Goal: Find contact information: Find contact information

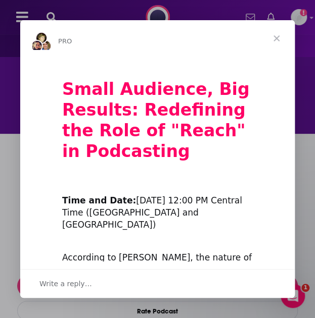
click at [274, 43] on span "Close" at bounding box center [276, 38] width 36 height 36
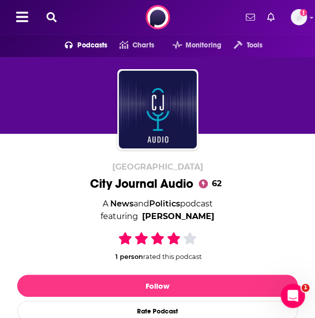
click at [49, 16] on icon at bounding box center [51, 17] width 10 height 10
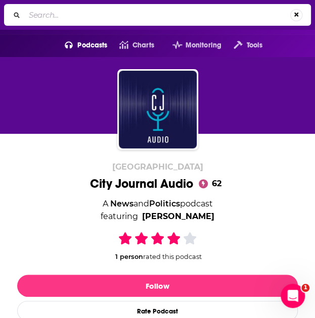
click at [37, 20] on input "Search..." at bounding box center [157, 15] width 265 height 16
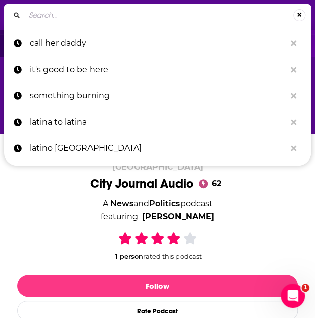
paste input "POLITICO Europe EU Confidential"
type input "POLITICO Europe EU Confidential"
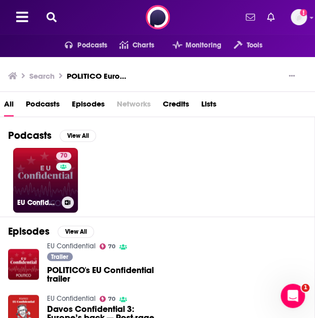
click at [37, 172] on link "70 EU Confidential" at bounding box center [45, 180] width 65 height 65
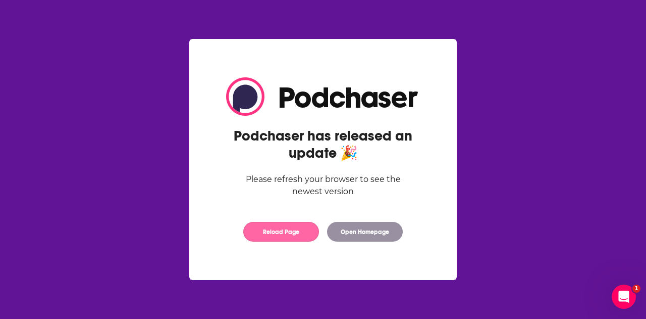
click at [298, 227] on button "Reload Page" at bounding box center [281, 232] width 76 height 20
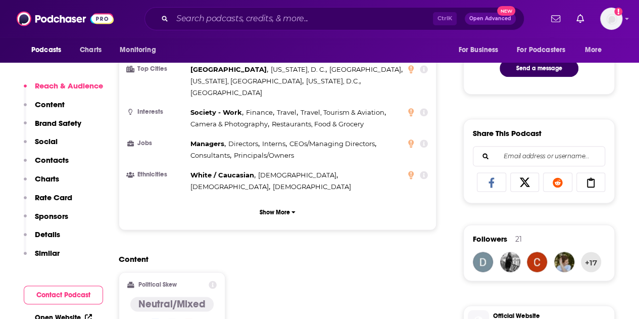
scroll to position [553, 0]
click at [72, 290] on button "Contact Podcast" at bounding box center [63, 294] width 79 height 19
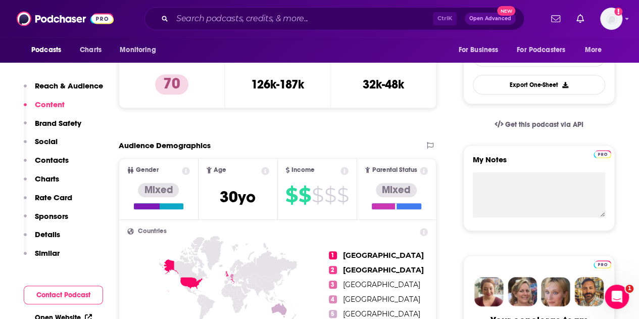
scroll to position [0, 0]
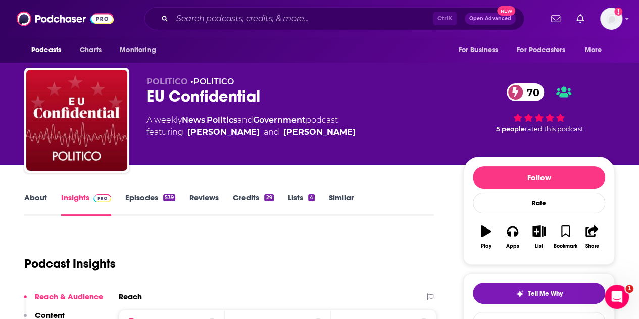
click at [137, 198] on link "Episodes 539" at bounding box center [150, 203] width 50 height 23
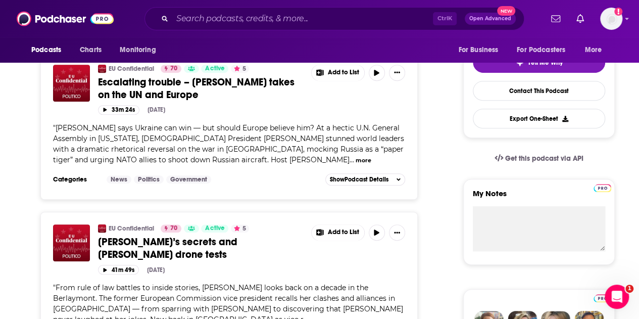
scroll to position [231, 0]
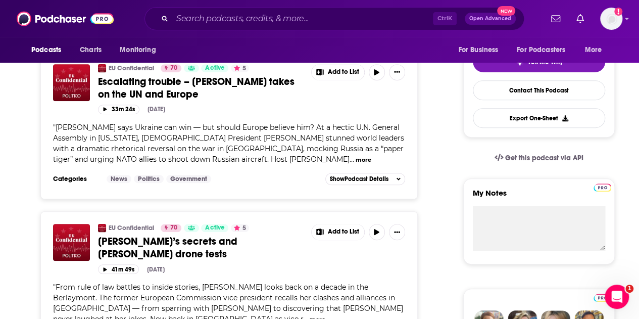
click at [356, 158] on button "more" at bounding box center [364, 160] width 16 height 9
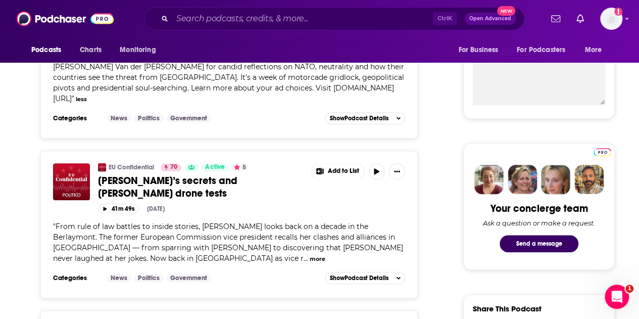
scroll to position [391, 0]
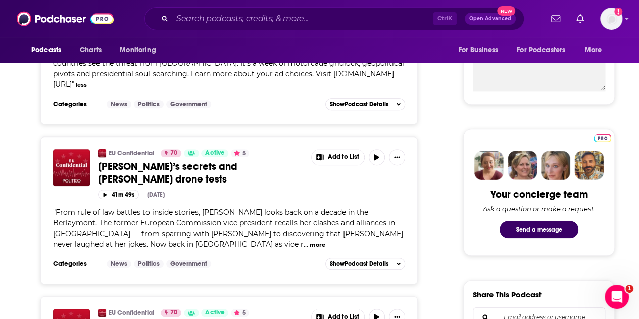
click at [310, 240] on button "more" at bounding box center [318, 244] width 16 height 9
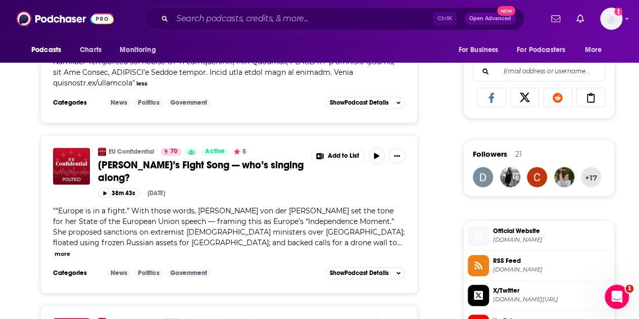
scroll to position [637, 0]
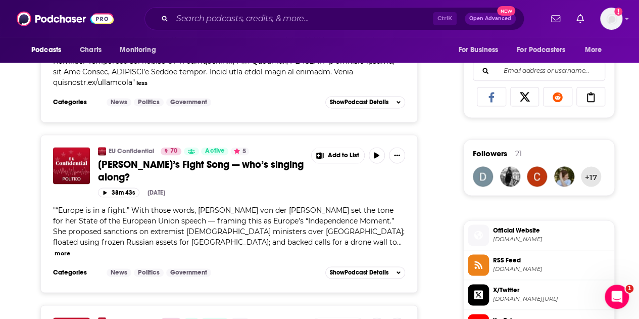
click at [70, 249] on button "more" at bounding box center [63, 253] width 16 height 9
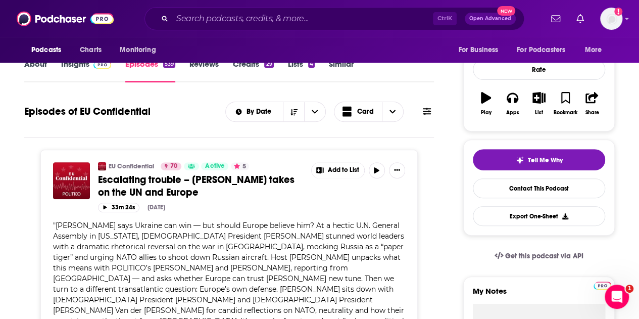
scroll to position [0, 0]
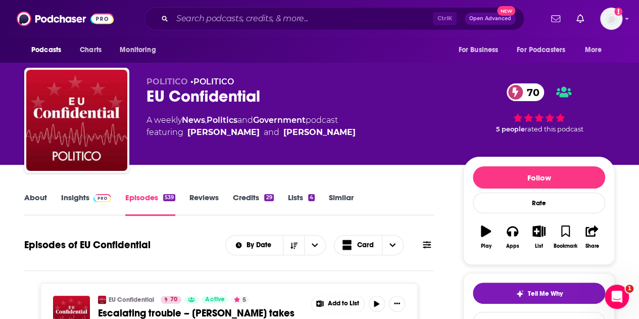
click at [82, 193] on link "Insights" at bounding box center [86, 203] width 50 height 23
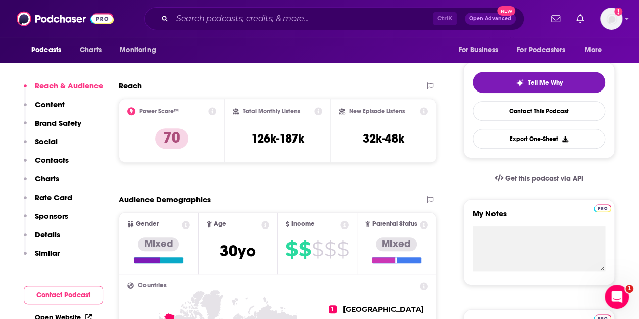
scroll to position [212, 0]
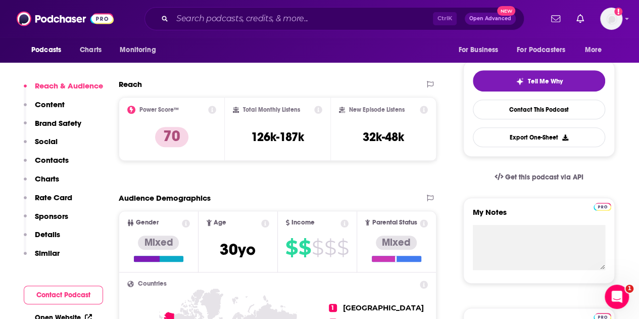
click at [58, 291] on button "Contact Podcast" at bounding box center [63, 294] width 79 height 19
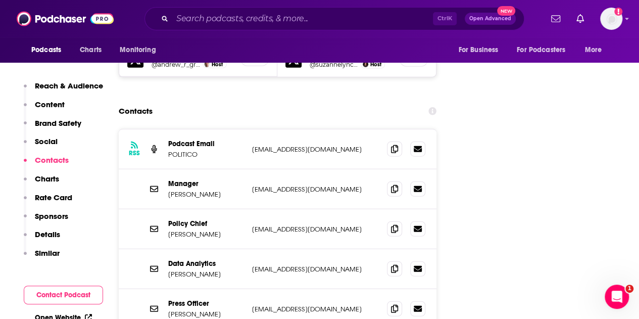
scroll to position [1190, 0]
click at [397, 184] on icon at bounding box center [394, 188] width 7 height 8
drag, startPoint x: 169, startPoint y: 173, endPoint x: 219, endPoint y: 176, distance: 50.1
click at [219, 176] on div "Manager [PERSON_NAME] [EMAIL_ADDRESS][DOMAIN_NAME] [EMAIL_ADDRESS][DOMAIN_NAME]" at bounding box center [278, 189] width 318 height 40
copy p "[PERSON_NAME]"
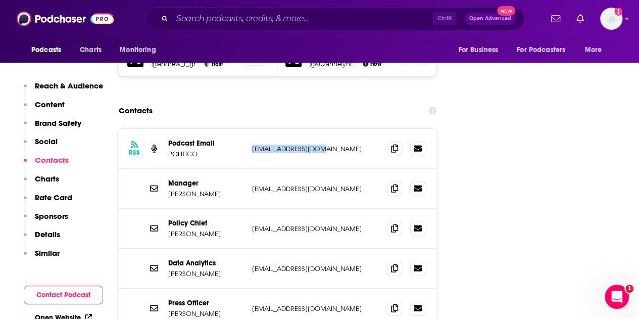
drag, startPoint x: 252, startPoint y: 127, endPoint x: 317, endPoint y: 135, distance: 66.2
click at [317, 135] on div "RSS Podcast Email POLITICO [EMAIL_ADDRESS][DOMAIN_NAME] [EMAIL_ADDRESS][DOMAIN_…" at bounding box center [278, 149] width 318 height 40
copy p "[EMAIL_ADDRESS][DOMAIN_NAME]"
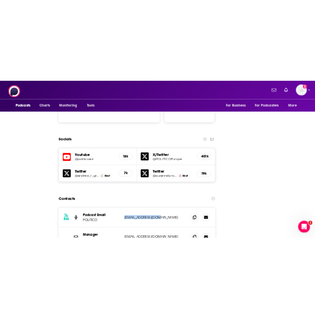
scroll to position [0, 0]
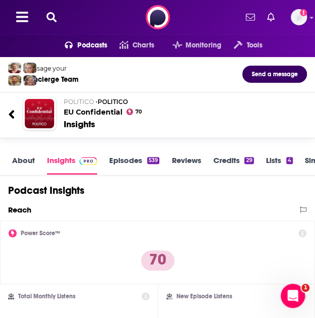
click at [55, 18] on icon at bounding box center [51, 17] width 10 height 10
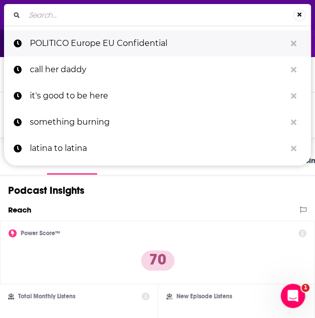
type input "The New Statesmen Politics and Culture Podcast"
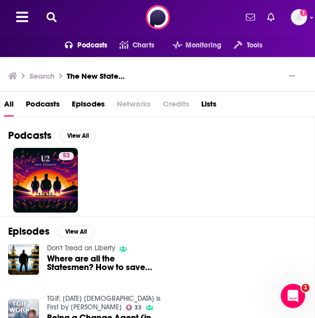
click at [65, 42] on icon "open menu" at bounding box center [69, 45] width 8 height 8
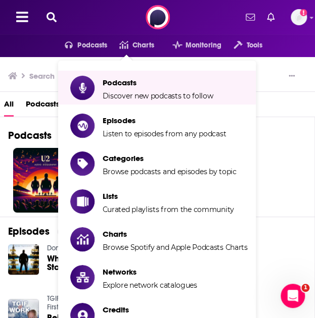
click at [45, 15] on button at bounding box center [51, 18] width 16 height 12
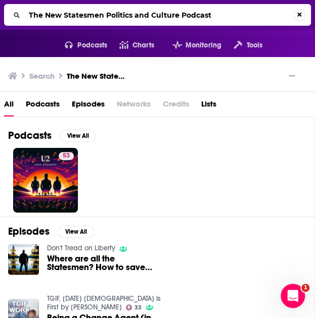
drag, startPoint x: 107, startPoint y: 15, endPoint x: -1, endPoint y: 15, distance: 107.6
click at [0, 15] on html "Podcasts Features Solutions Account Company Resources Say Hello </> Developer A…" at bounding box center [157, 159] width 315 height 318
type input "THe Politics and Culture Podcast"
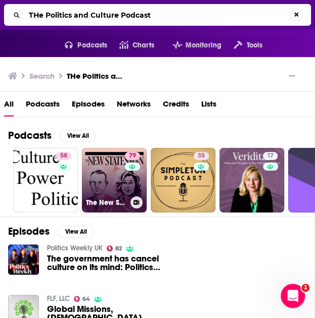
click at [114, 183] on link "79 The New Statesman: politics and culture" at bounding box center [114, 180] width 65 height 65
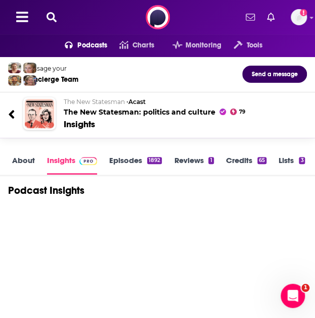
click at [29, 164] on link "About" at bounding box center [23, 165] width 23 height 19
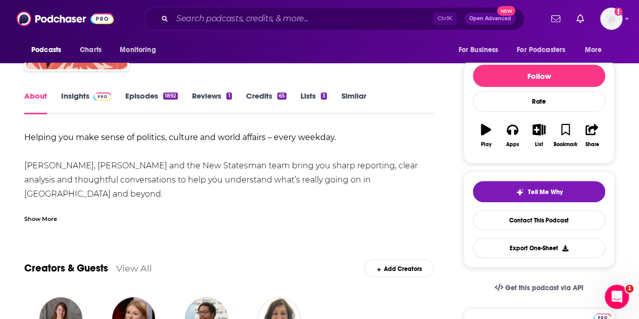
scroll to position [103, 0]
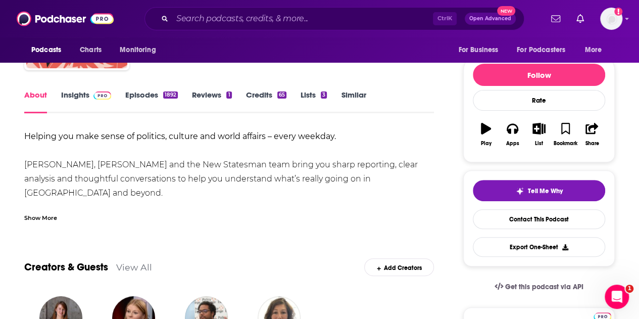
click at [51, 215] on div "Show More" at bounding box center [40, 217] width 33 height 10
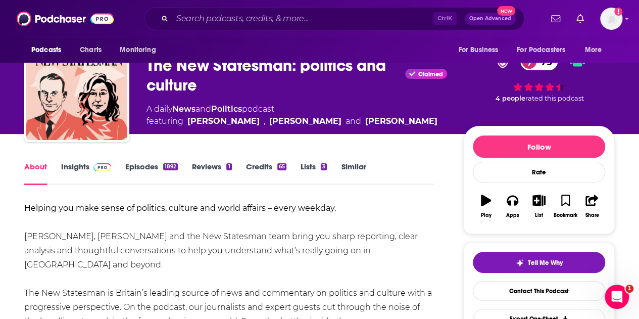
scroll to position [15, 0]
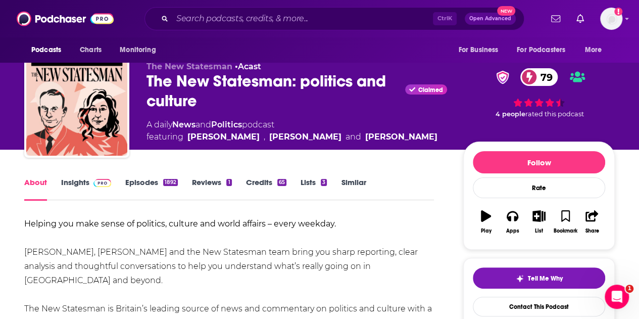
click at [150, 177] on link "Episodes 1892" at bounding box center [151, 188] width 53 height 23
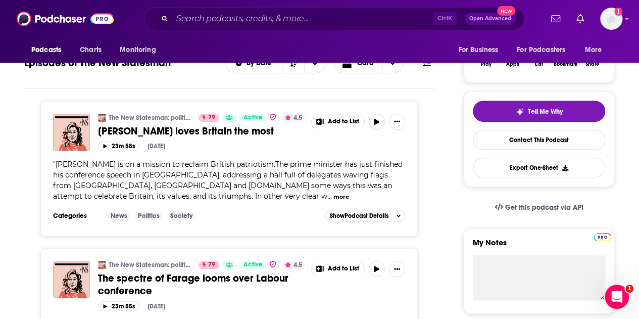
scroll to position [207, 0]
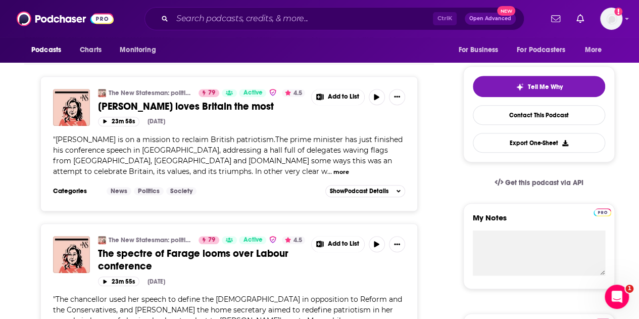
click at [333, 171] on button "more" at bounding box center [341, 172] width 16 height 9
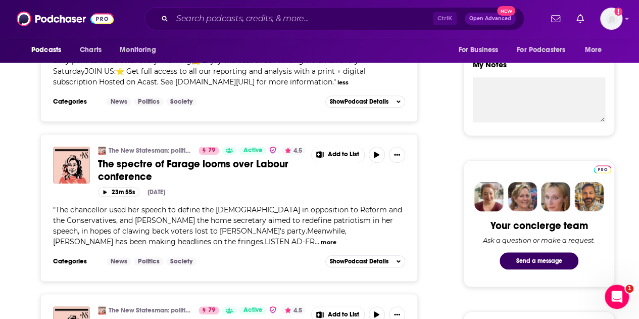
scroll to position [360, 0]
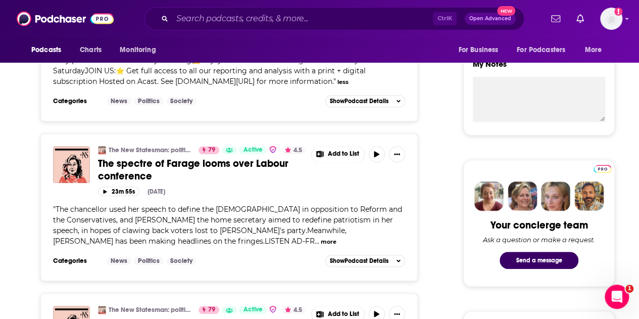
click at [321, 237] on button "more" at bounding box center [329, 241] width 16 height 9
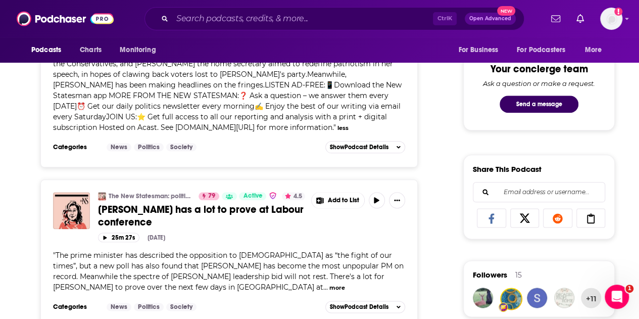
scroll to position [554, 0]
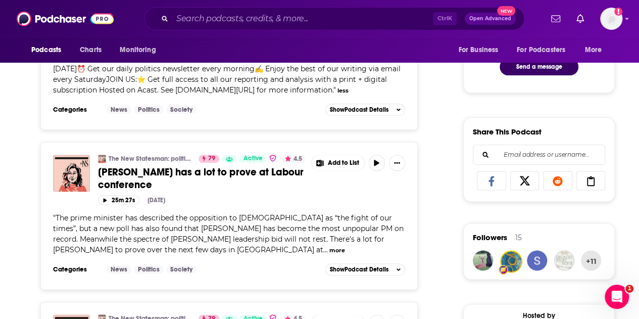
click at [329, 246] on button "more" at bounding box center [337, 250] width 16 height 9
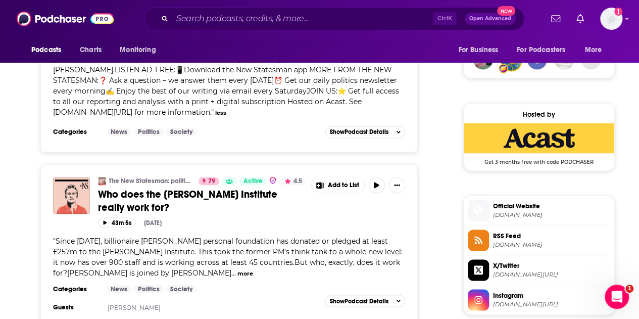
scroll to position [776, 0]
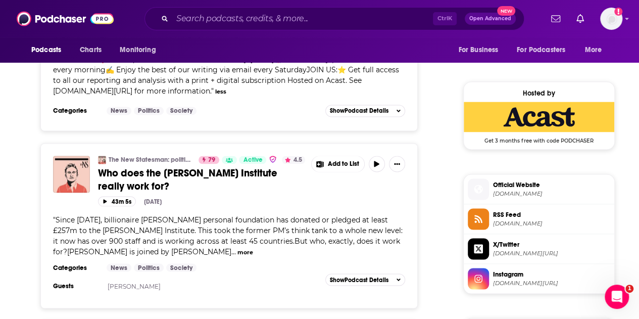
click at [237, 247] on button "more" at bounding box center [245, 251] width 16 height 9
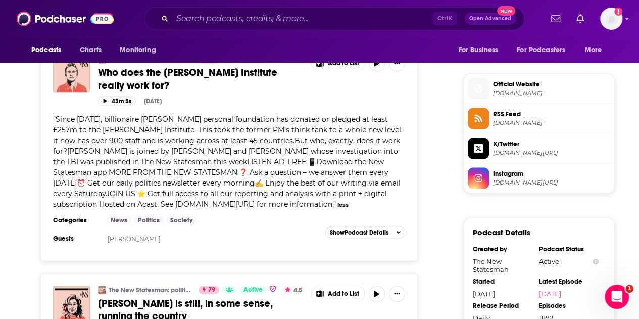
scroll to position [1011, 0]
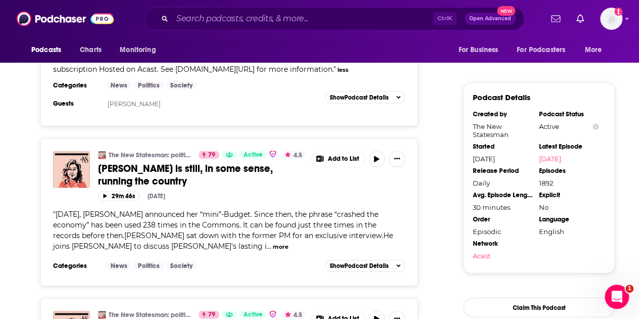
click at [273, 242] on button "more" at bounding box center [281, 246] width 16 height 9
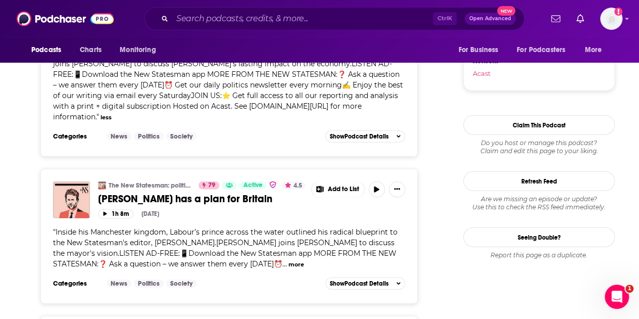
scroll to position [1240, 0]
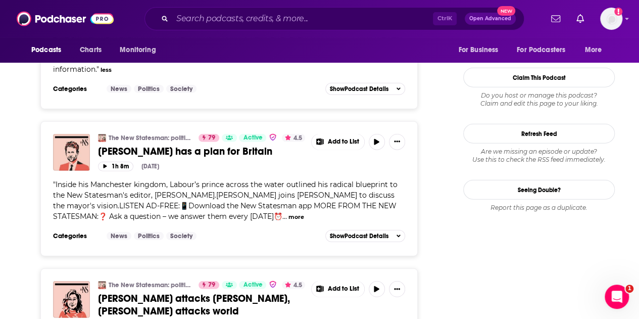
click at [297, 213] on button "more" at bounding box center [296, 217] width 16 height 9
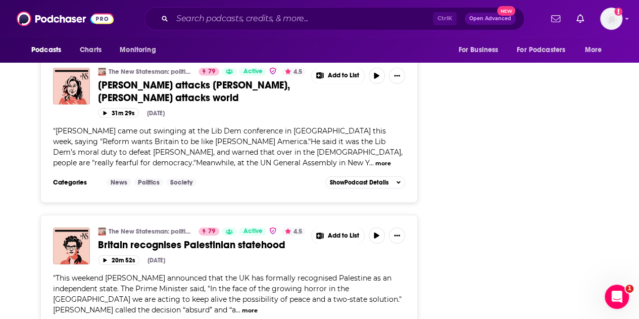
scroll to position [1486, 0]
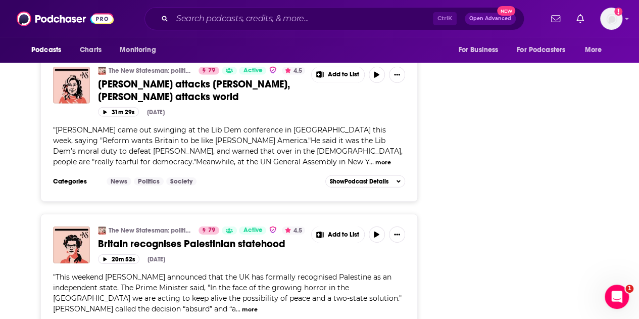
click at [242, 305] on button "more" at bounding box center [250, 309] width 16 height 9
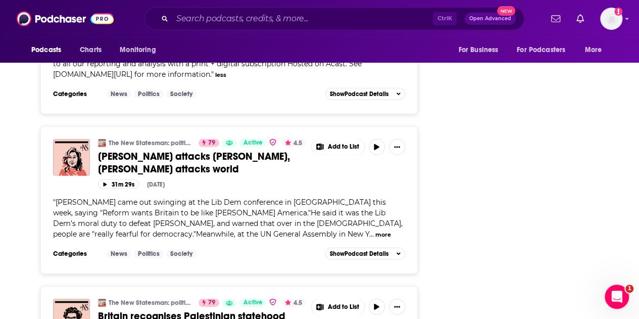
scroll to position [1415, 0]
click at [375, 230] on button "more" at bounding box center [383, 234] width 16 height 9
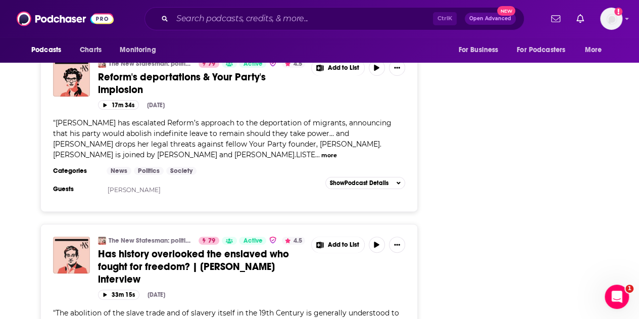
scroll to position [2000, 0]
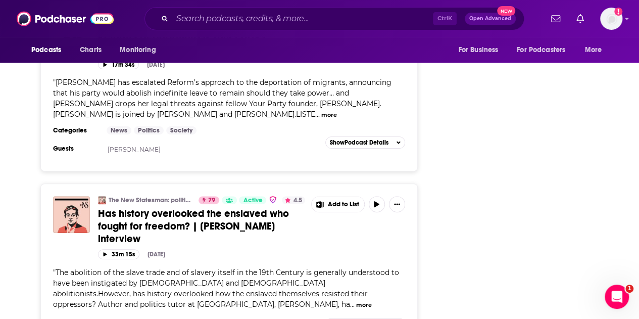
click at [356, 301] on button "more" at bounding box center [364, 305] width 16 height 9
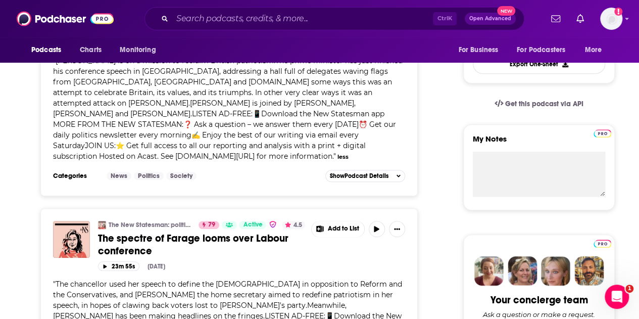
scroll to position [0, 0]
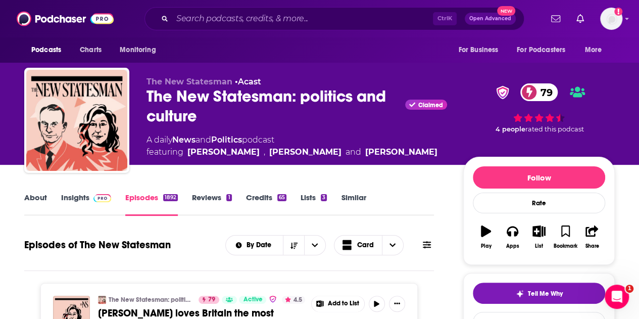
click at [65, 206] on link "Insights" at bounding box center [86, 203] width 50 height 23
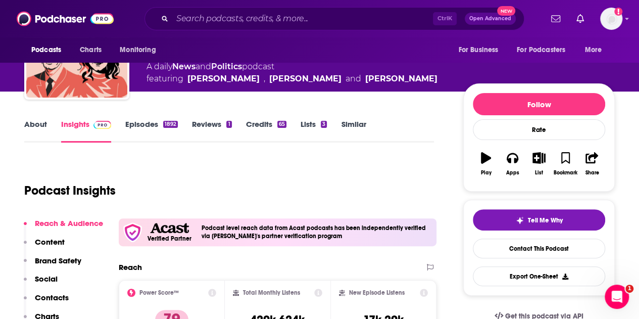
scroll to position [182, 0]
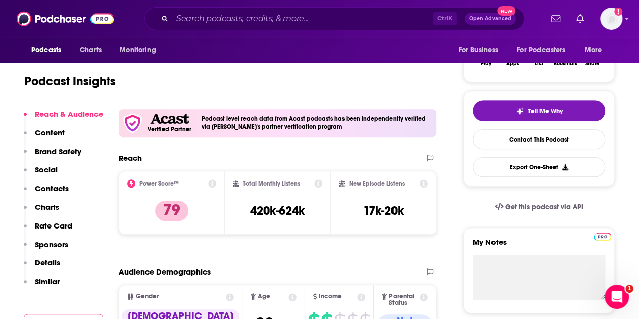
click at [57, 184] on p "Contacts" at bounding box center [52, 188] width 34 height 10
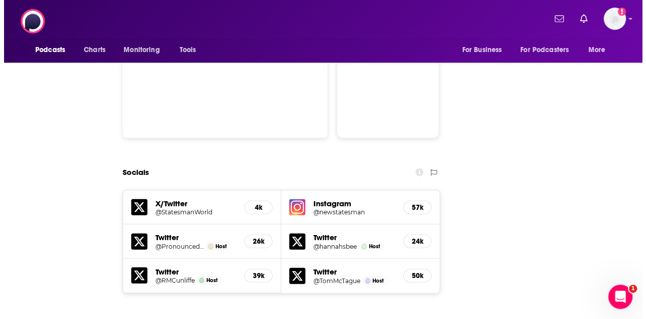
scroll to position [0, 0]
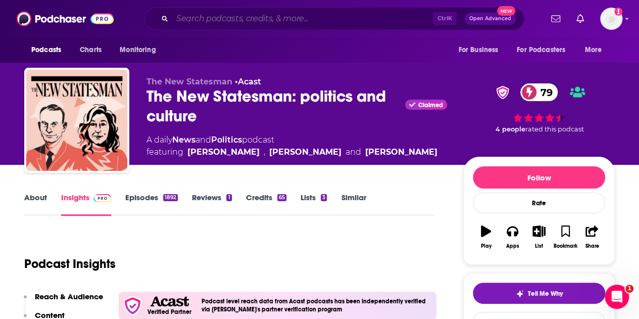
click at [258, 19] on input "Search podcasts, credits, & more..." at bounding box center [302, 19] width 261 height 16
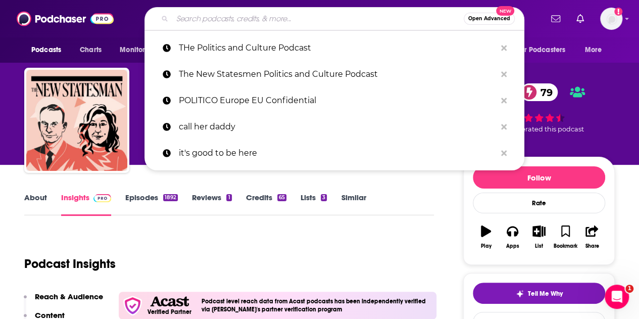
paste input "[PERSON_NAME]"
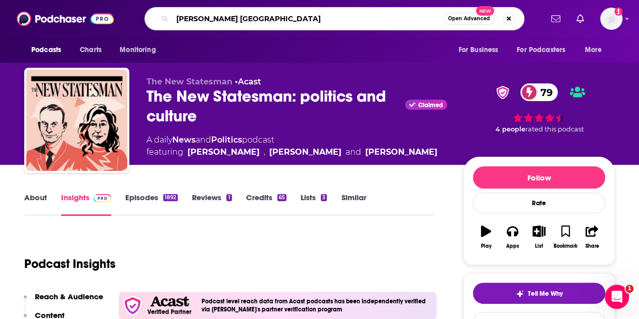
type input "[PERSON_NAME] new statesman"
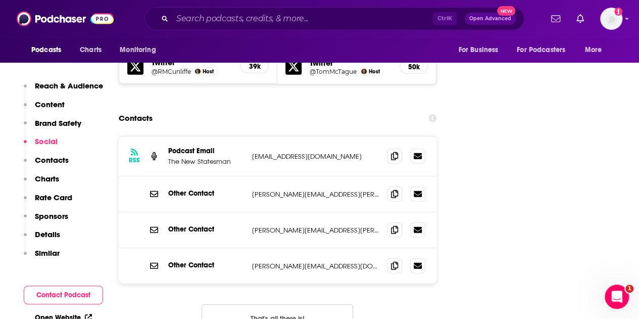
scroll to position [1273, 0]
